Goal: Entertainment & Leisure: Consume media (video, audio)

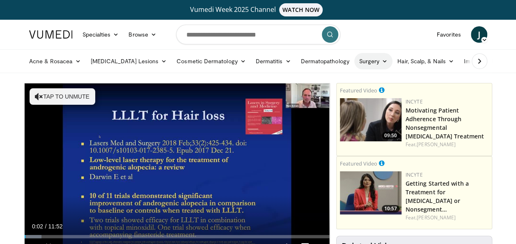
scroll to position [82, 0]
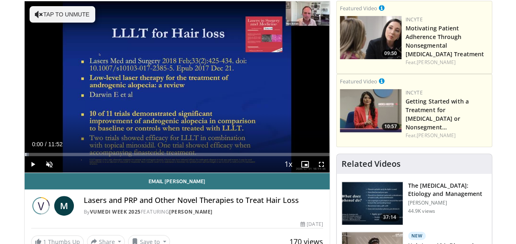
drag, startPoint x: 44, startPoint y: 154, endPoint x: 11, endPoint y: 154, distance: 32.8
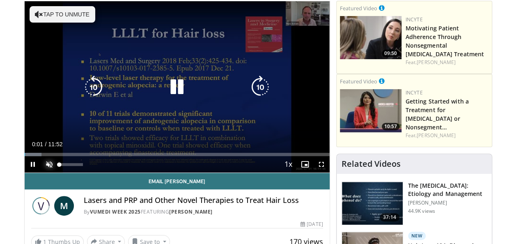
click at [49, 165] on span "Video Player" at bounding box center [49, 164] width 16 height 16
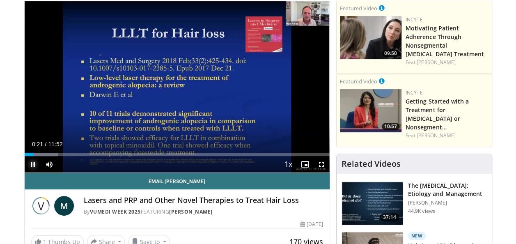
click at [33, 166] on span "Video Player" at bounding box center [33, 164] width 16 height 16
click at [34, 164] on span "Video Player" at bounding box center [33, 164] width 16 height 16
click at [34, 157] on span "Video Player" at bounding box center [33, 164] width 16 height 16
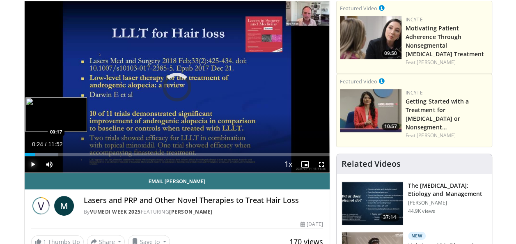
click at [32, 155] on div "Loaded : 11.13% 00:24 00:17" at bounding box center [177, 154] width 305 height 3
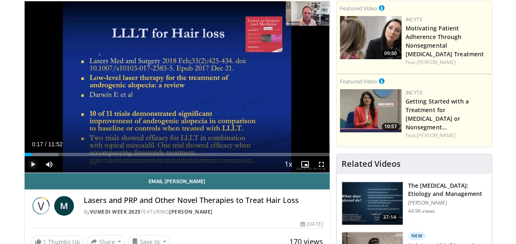
click at [31, 164] on span "Video Player" at bounding box center [33, 164] width 16 height 16
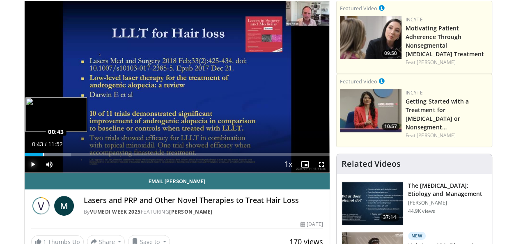
click at [43, 154] on div "Loaded : 15.31% 00:43 00:43" at bounding box center [177, 154] width 305 height 3
click at [40, 155] on div "Loaded : 15.31% 00:37 00:38" at bounding box center [177, 154] width 305 height 3
click at [39, 154] on div "Loaded : 15.31% 00:37 00:32" at bounding box center [177, 154] width 305 height 3
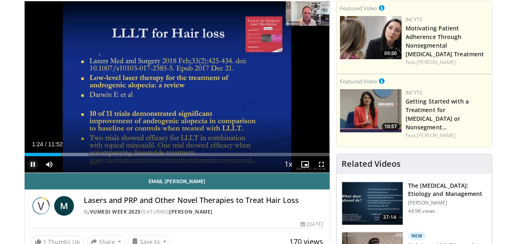
click at [33, 164] on span "Video Player" at bounding box center [33, 164] width 16 height 16
click at [30, 164] on span "Video Player" at bounding box center [33, 164] width 16 height 16
click at [36, 163] on span "Video Player" at bounding box center [33, 164] width 16 height 16
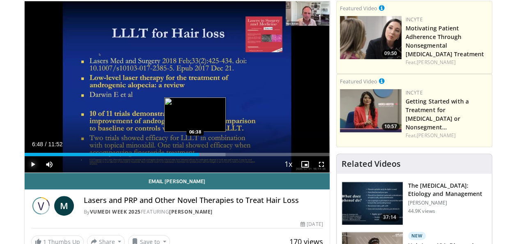
click at [195, 153] on div "Loaded : 65.94% 06:48 06:38" at bounding box center [177, 154] width 305 height 3
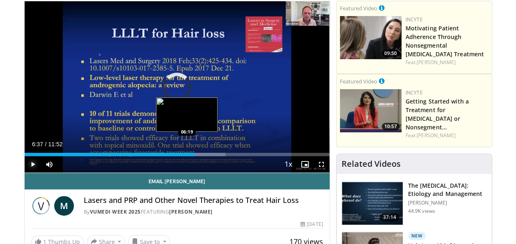
click at [187, 153] on div "Progress Bar" at bounding box center [187, 154] width 1 height 3
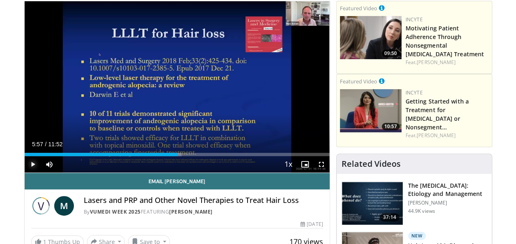
click at [177, 154] on div "Loaded : 51.50% 05:57 05:58" at bounding box center [177, 154] width 305 height 3
click at [31, 164] on span "Video Player" at bounding box center [33, 164] width 16 height 16
click at [32, 164] on span "Video Player" at bounding box center [33, 164] width 16 height 16
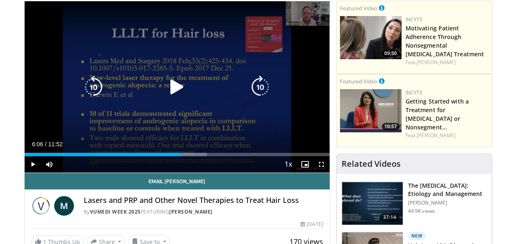
click at [180, 87] on icon "Video Player" at bounding box center [176, 87] width 23 height 23
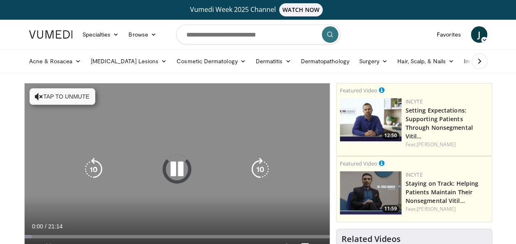
scroll to position [123, 0]
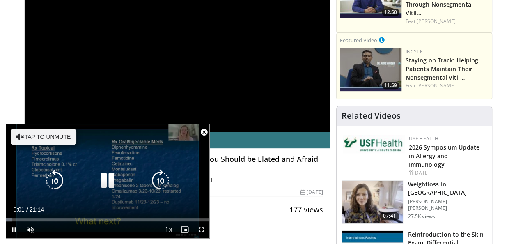
drag, startPoint x: 46, startPoint y: 138, endPoint x: 60, endPoint y: 134, distance: 14.8
click at [46, 137] on button "Tap to unmute" at bounding box center [44, 136] width 66 height 16
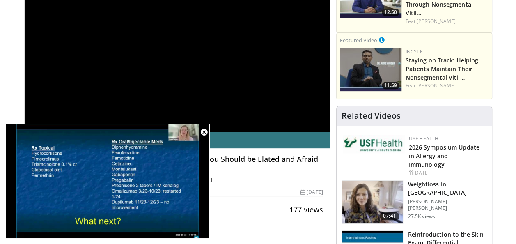
click at [218, 73] on div "**********" at bounding box center [177, 46] width 305 height 172
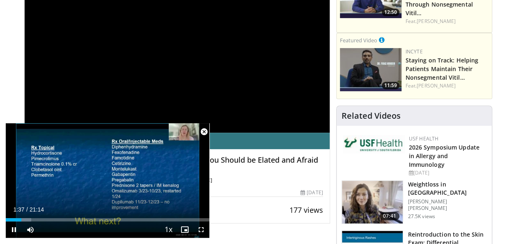
click at [206, 131] on span "Video Player" at bounding box center [204, 132] width 16 height 16
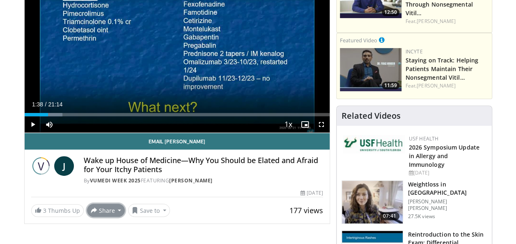
click at [107, 210] on button "Share" at bounding box center [106, 210] width 38 height 13
click at [104, 172] on span "E-mail" at bounding box center [105, 169] width 23 height 9
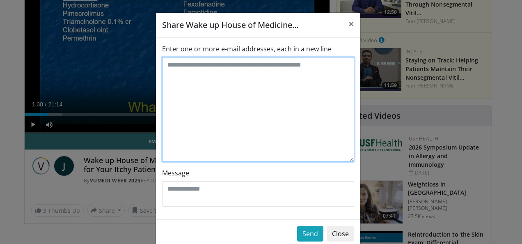
click at [212, 80] on textarea "Enter one or more e-mail addresses, each in a new line" at bounding box center [258, 109] width 192 height 104
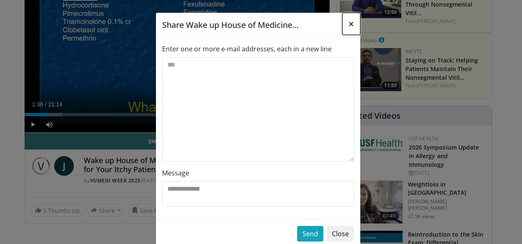
click at [349, 23] on span "×" at bounding box center [352, 24] width 6 height 14
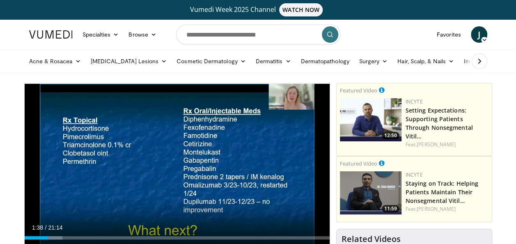
scroll to position [82, 0]
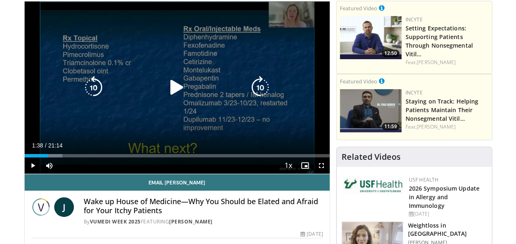
click at [179, 85] on icon "Video Player" at bounding box center [176, 87] width 23 height 23
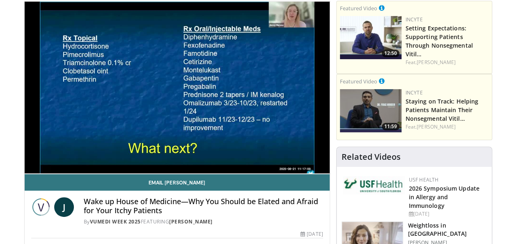
scroll to position [205, 0]
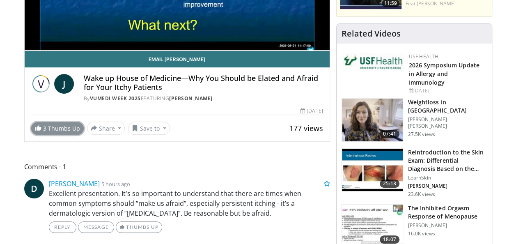
click at [52, 129] on link "3 Thumbs Up" at bounding box center [57, 128] width 53 height 13
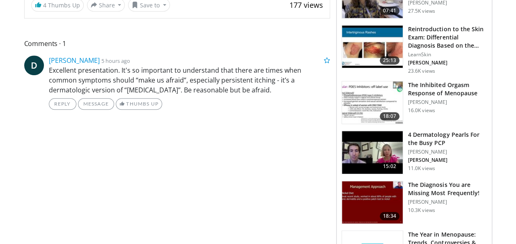
scroll to position [82, 0]
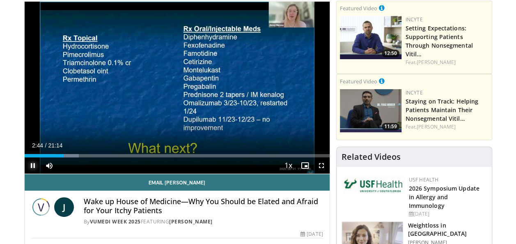
click at [32, 165] on span "Video Player" at bounding box center [33, 165] width 16 height 16
click at [27, 166] on span "Video Player" at bounding box center [33, 165] width 16 height 16
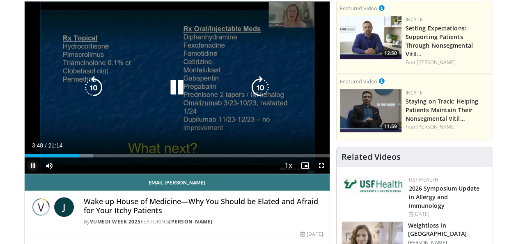
click at [32, 166] on span "Video Player" at bounding box center [33, 165] width 16 height 16
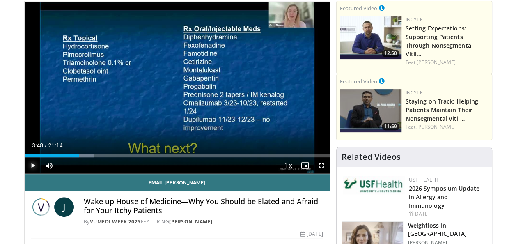
click at [34, 168] on span "Video Player" at bounding box center [33, 165] width 16 height 16
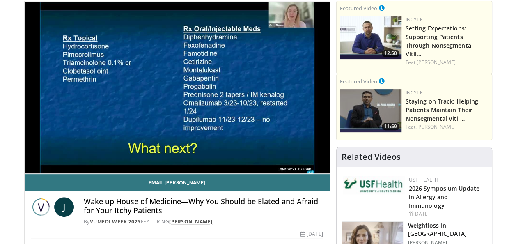
click at [195, 220] on link "Jenny Murase" at bounding box center [191, 221] width 44 height 7
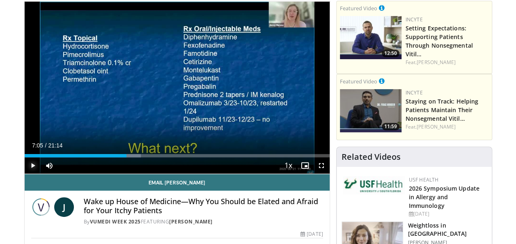
click at [33, 166] on span "Video Player" at bounding box center [33, 165] width 16 height 16
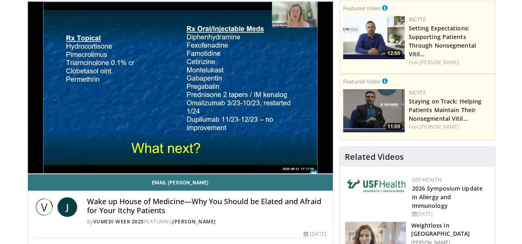
scroll to position [164, 0]
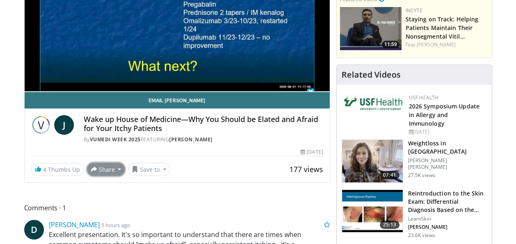
click at [104, 172] on button "Share" at bounding box center [106, 169] width 38 height 13
click at [109, 186] on span "E-mail" at bounding box center [105, 187] width 23 height 9
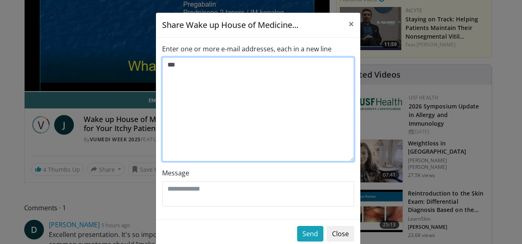
drag, startPoint x: 183, startPoint y: 76, endPoint x: 177, endPoint y: 66, distance: 12.1
type textarea "*"
paste textarea "**********"
click at [202, 127] on textarea "**********" at bounding box center [258, 109] width 192 height 104
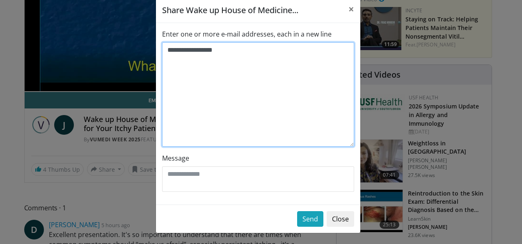
type textarea "**********"
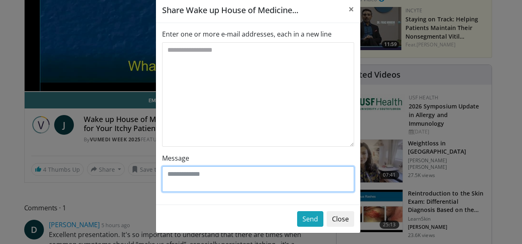
click at [204, 176] on textarea "Message" at bounding box center [258, 178] width 192 height 25
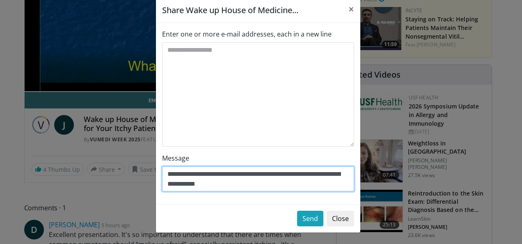
click at [245, 166] on textarea "**********" at bounding box center [258, 178] width 192 height 25
click at [250, 185] on textarea "**********" at bounding box center [258, 178] width 192 height 25
click at [232, 186] on textarea "**********" at bounding box center [258, 178] width 192 height 25
click at [252, 186] on textarea "**********" at bounding box center [258, 178] width 192 height 25
click at [269, 187] on textarea "**********" at bounding box center [258, 178] width 192 height 25
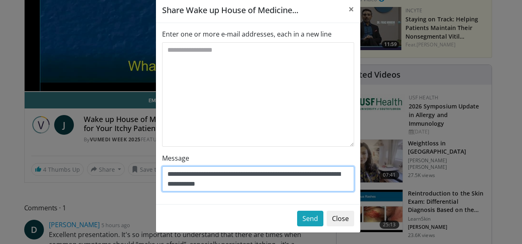
click at [241, 174] on textarea "**********" at bounding box center [258, 178] width 192 height 25
click at [241, 186] on textarea "**********" at bounding box center [258, 178] width 192 height 25
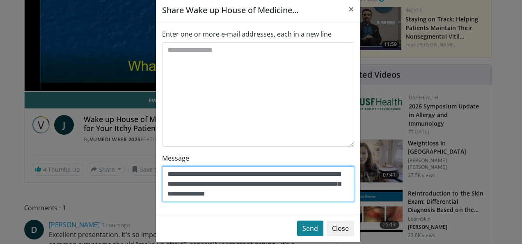
type textarea "**********"
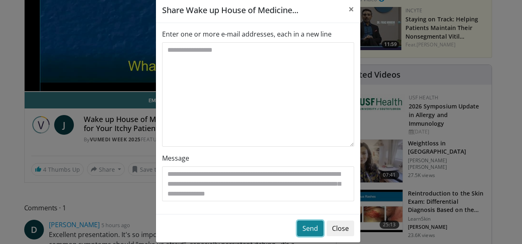
click at [310, 229] on button "Send" at bounding box center [310, 228] width 26 height 16
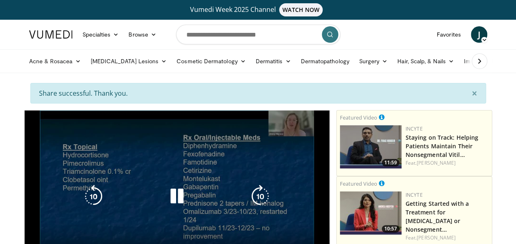
scroll to position [123, 0]
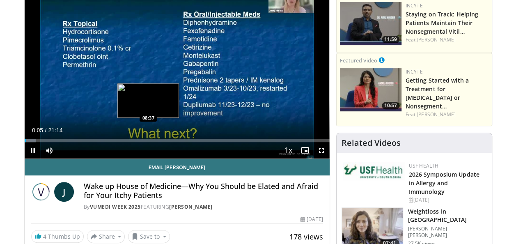
click at [147, 141] on div "Loaded : 3.89% 00:06 08:37" at bounding box center [177, 140] width 305 height 3
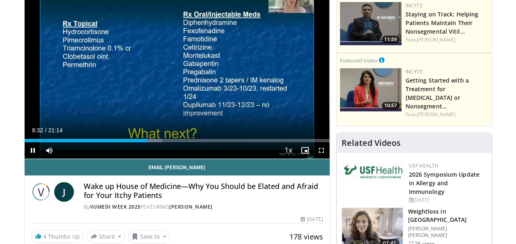
click at [156, 142] on div "Current Time 8:32 / Duration 21:14 Pause Skip Backward Skip Forward Mute Loaded…" at bounding box center [177, 150] width 305 height 16
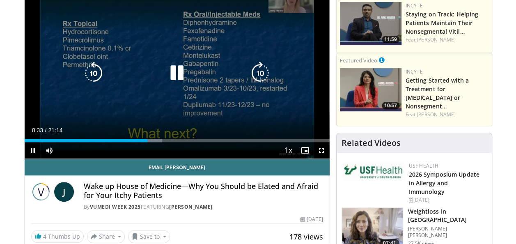
click at [157, 140] on div "Progress Bar" at bounding box center [155, 140] width 16 height 3
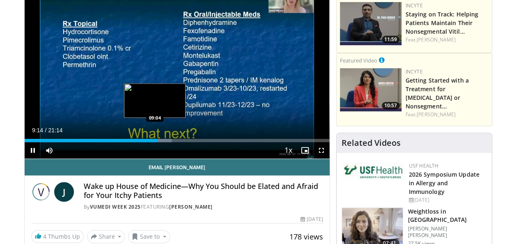
click at [155, 140] on div "Loaded : 48.26% 09:14 09:04" at bounding box center [177, 140] width 305 height 3
click at [153, 140] on div "Progress Bar" at bounding box center [153, 140] width 1 height 3
click at [154, 140] on div "Loaded : 48.26% 09:01 09:01" at bounding box center [177, 140] width 305 height 3
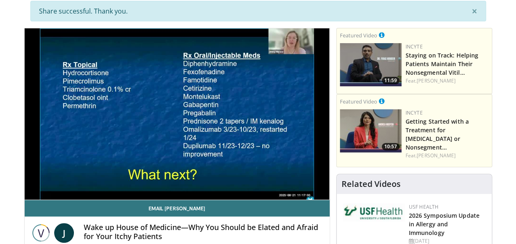
scroll to position [41, 0]
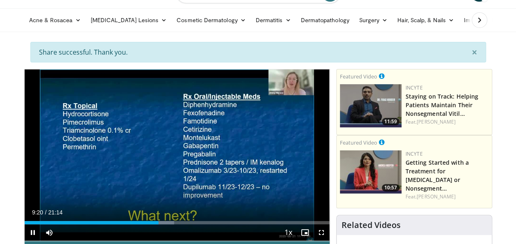
click at [165, 224] on div "Current Time 9:20 / Duration 21:14 Pause Skip Backward Skip Forward Mute Loaded…" at bounding box center [177, 232] width 305 height 16
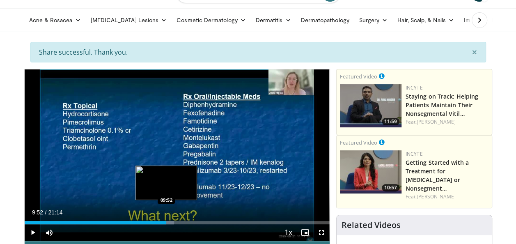
click at [167, 222] on div "Loaded : 49.04% 09:52 09:52" at bounding box center [177, 222] width 305 height 3
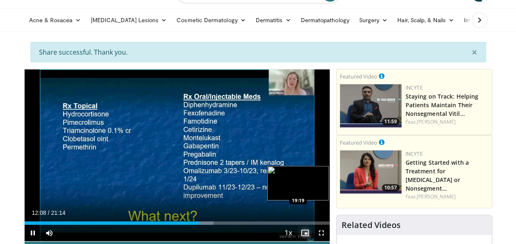
drag, startPoint x: 305, startPoint y: 229, endPoint x: 302, endPoint y: 218, distance: 11.8
click at [302, 225] on div "Current Time 12:08 / Duration 21:14 Pause Skip Backward Skip Forward Mute Loade…" at bounding box center [177, 233] width 305 height 16
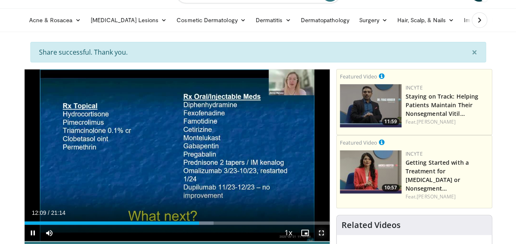
click at [321, 233] on span "Video Player" at bounding box center [321, 233] width 16 height 16
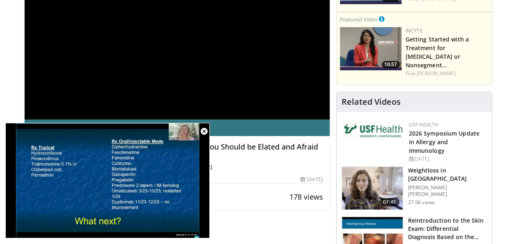
scroll to position [246, 0]
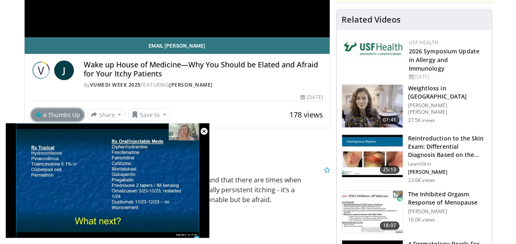
click at [47, 112] on link "4 Thumbs Up" at bounding box center [57, 114] width 53 height 13
click at [65, 112] on link "3 Thumbs Up" at bounding box center [57, 114] width 53 height 13
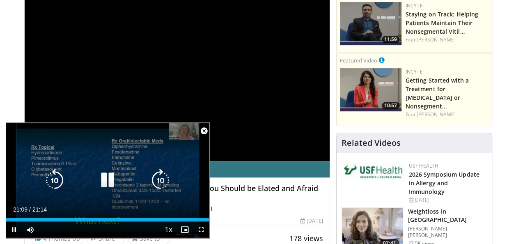
scroll to position [205, 0]
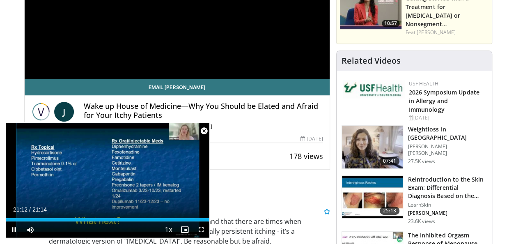
click at [204, 131] on span "Video Player" at bounding box center [204, 131] width 16 height 16
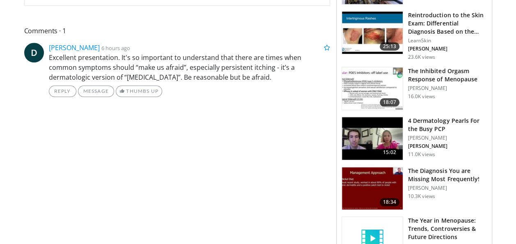
scroll to position [328, 0]
